Goal: Task Accomplishment & Management: Manage account settings

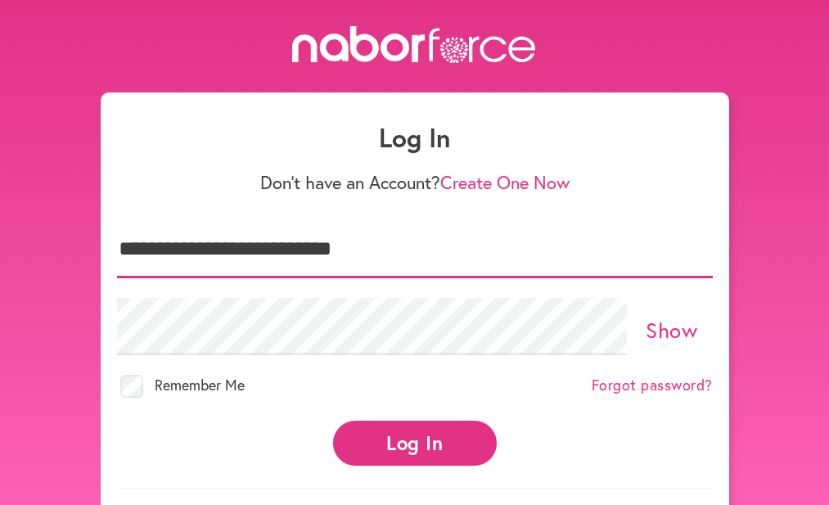
type input "**********"
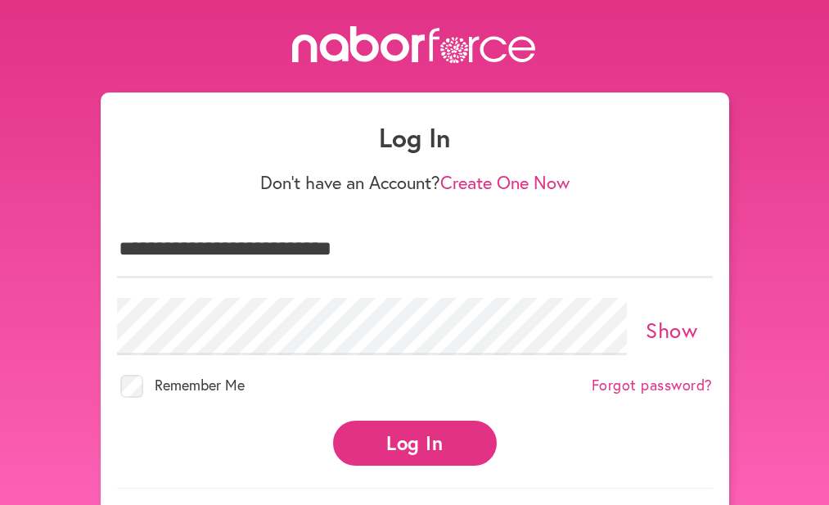
click at [377, 436] on button "Log In" at bounding box center [415, 443] width 164 height 45
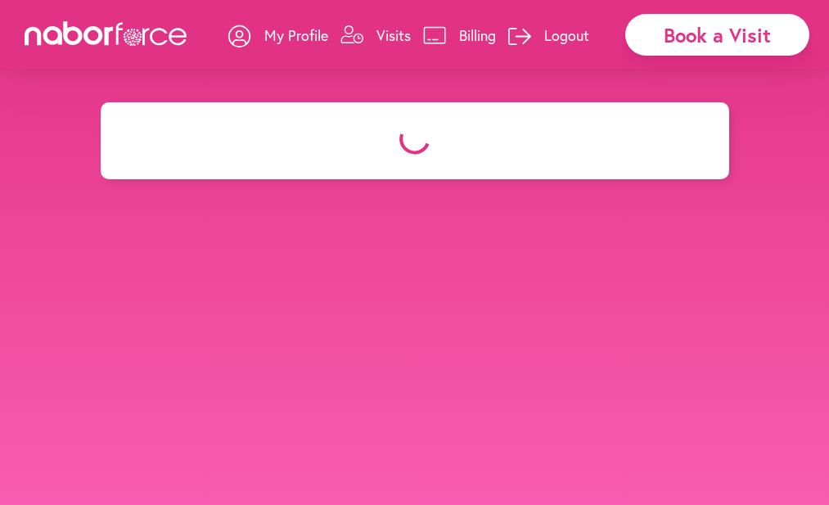
select select "*******"
select select "***"
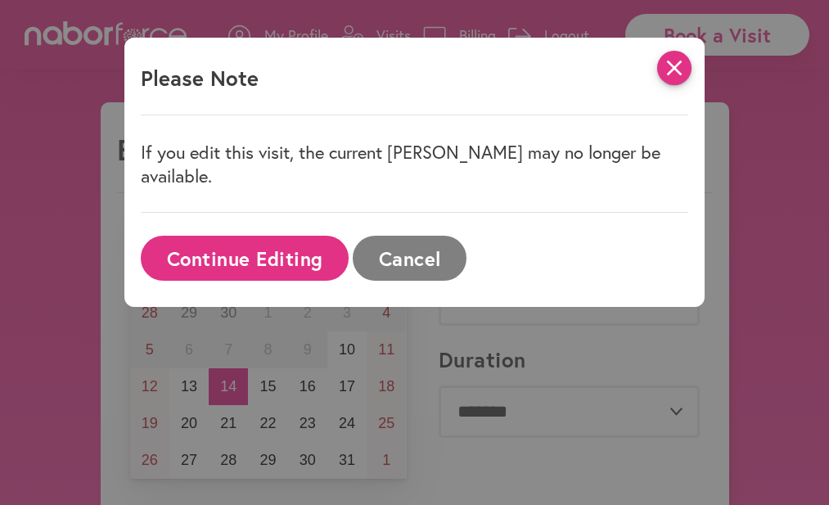
click at [673, 60] on icon "close" at bounding box center [675, 68] width 34 height 34
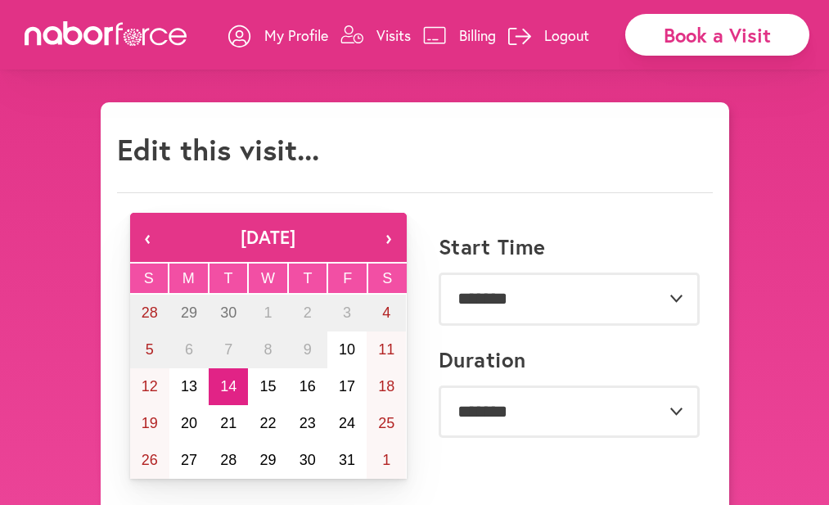
click at [390, 31] on p "Visits" at bounding box center [394, 35] width 34 height 20
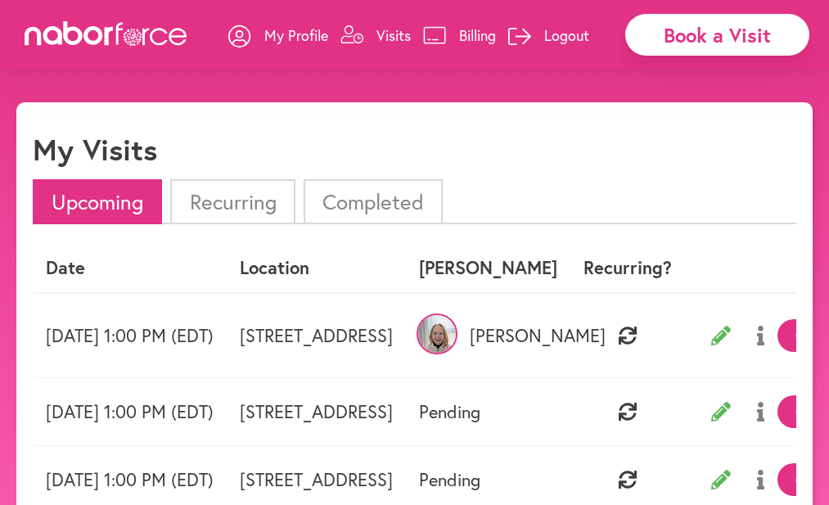
click at [458, 337] on img at bounding box center [437, 334] width 41 height 41
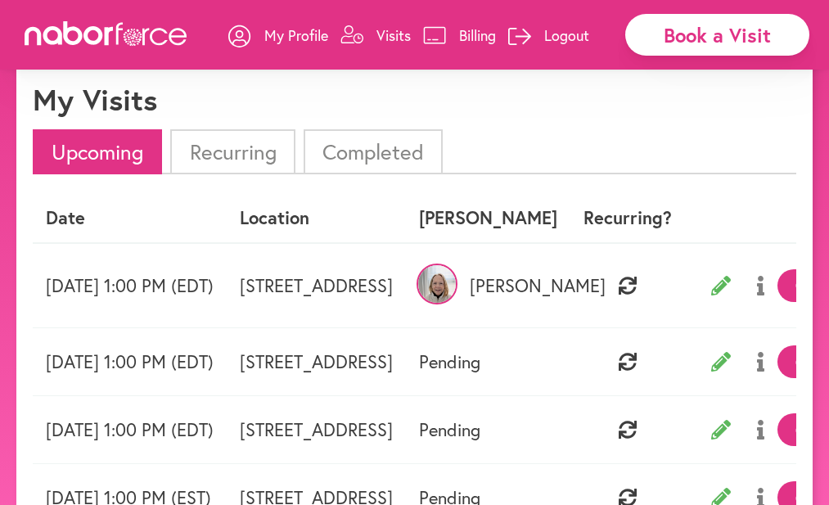
scroll to position [28, 0]
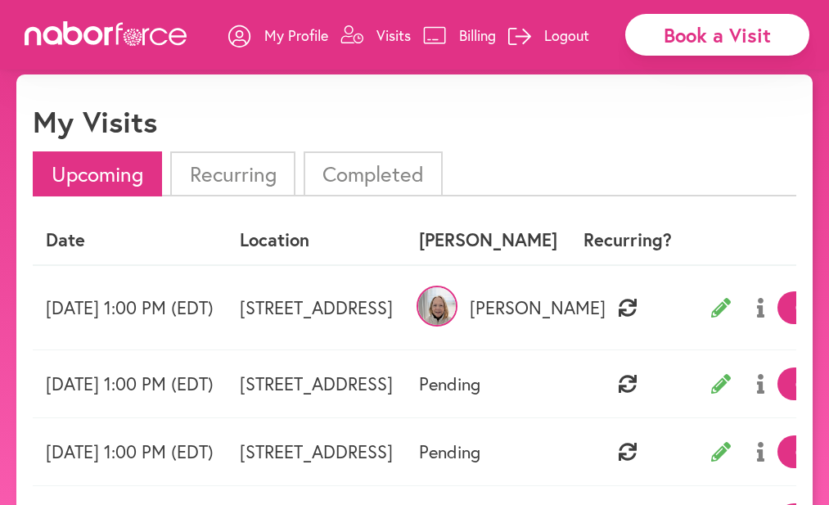
click at [458, 309] on img at bounding box center [437, 306] width 41 height 41
click at [247, 166] on li "Recurring" at bounding box center [232, 173] width 124 height 45
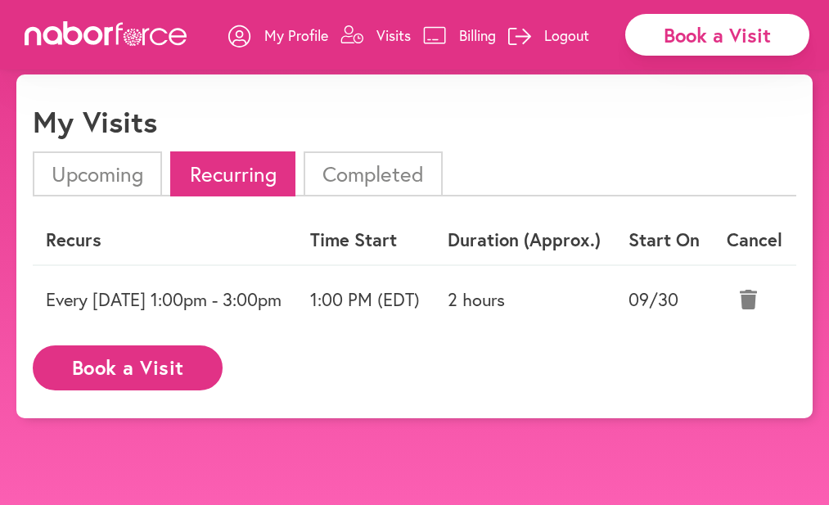
click at [111, 172] on li "Upcoming" at bounding box center [97, 173] width 129 height 45
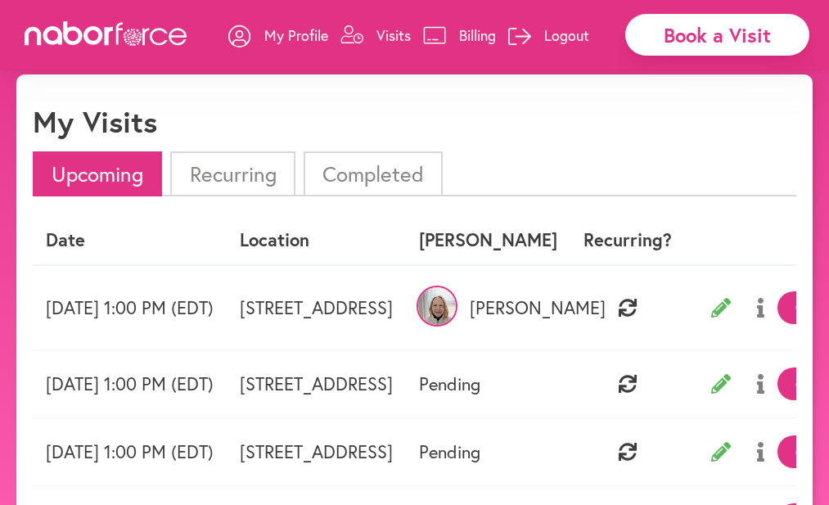
scroll to position [0, 0]
click at [458, 303] on img at bounding box center [437, 306] width 41 height 41
click at [282, 34] on p "My Profile" at bounding box center [296, 35] width 64 height 20
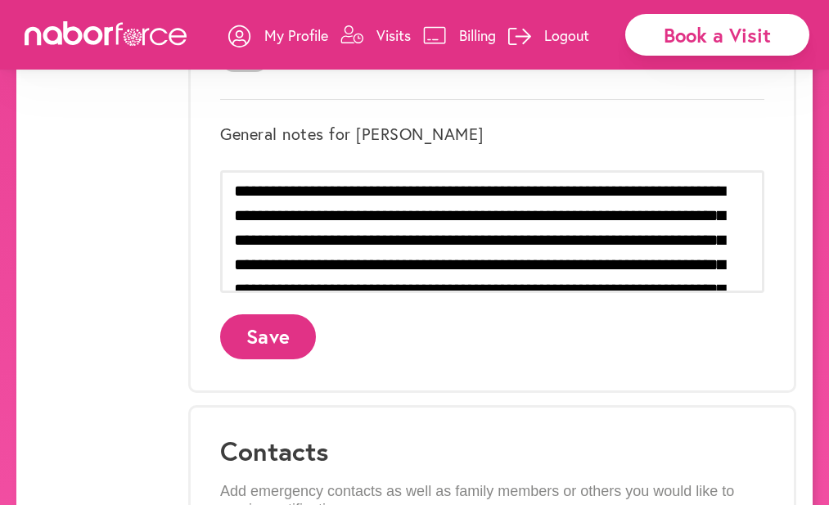
scroll to position [618, 0]
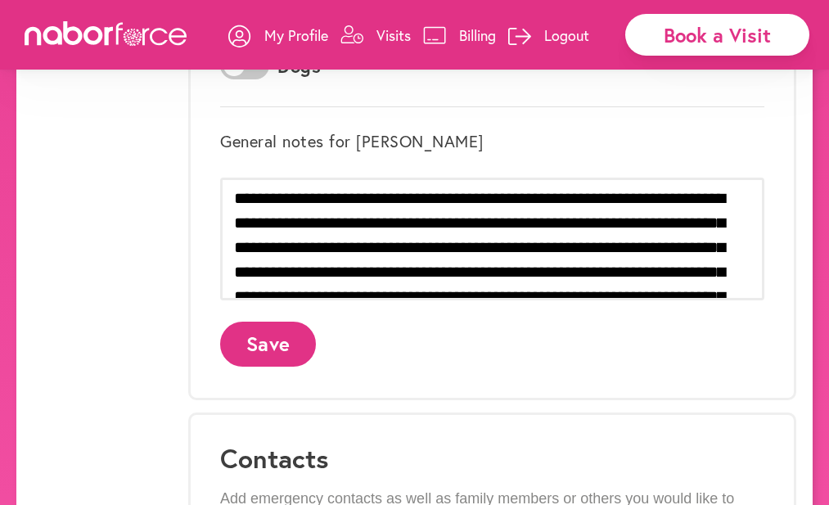
click at [310, 33] on p "My Profile" at bounding box center [296, 35] width 64 height 20
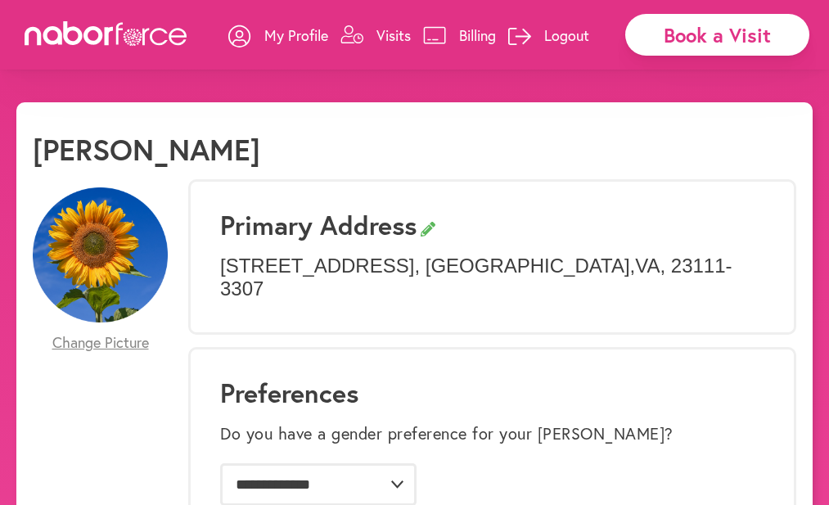
click at [391, 33] on p "Visits" at bounding box center [394, 35] width 34 height 20
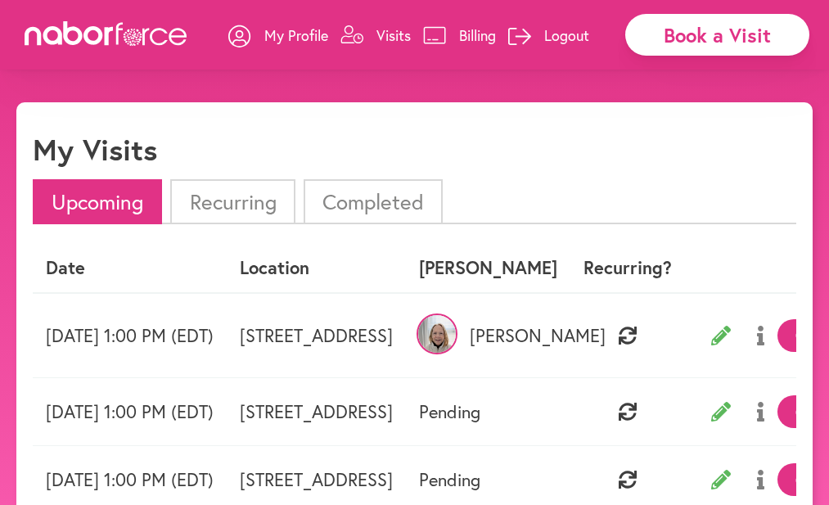
click at [458, 341] on img at bounding box center [437, 334] width 41 height 41
click at [386, 33] on p "Visits" at bounding box center [394, 35] width 34 height 20
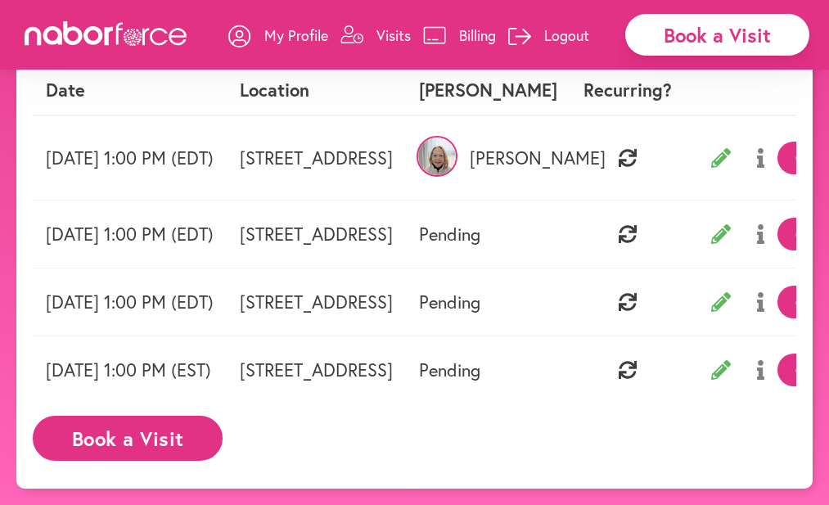
scroll to position [185, 0]
click at [560, 32] on p "Logout" at bounding box center [567, 35] width 45 height 20
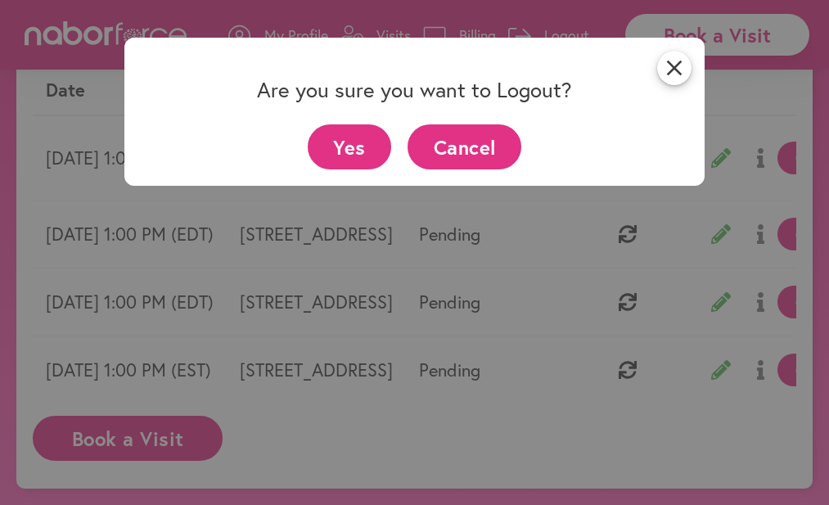
click at [346, 141] on button "Yes" at bounding box center [350, 146] width 84 height 45
